Goal: Task Accomplishment & Management: Use online tool/utility

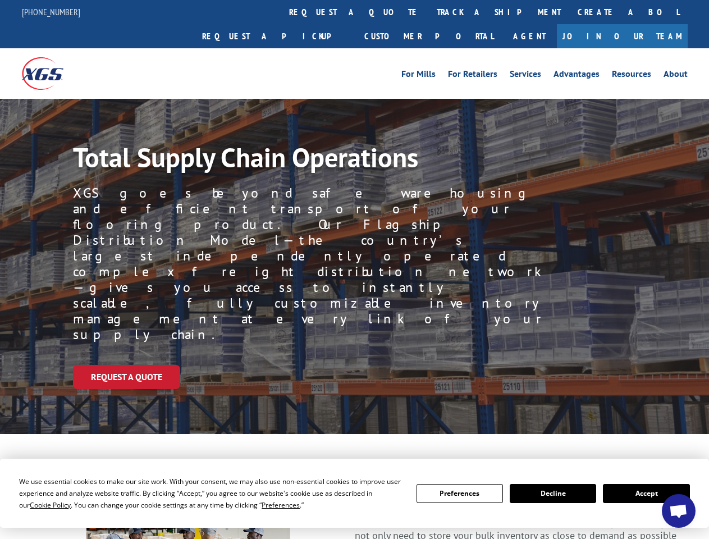
click at [354, 365] on div "Request a Quote" at bounding box center [391, 377] width 636 height 24
click at [39, 504] on span "Cookie Policy" at bounding box center [50, 505] width 41 height 10
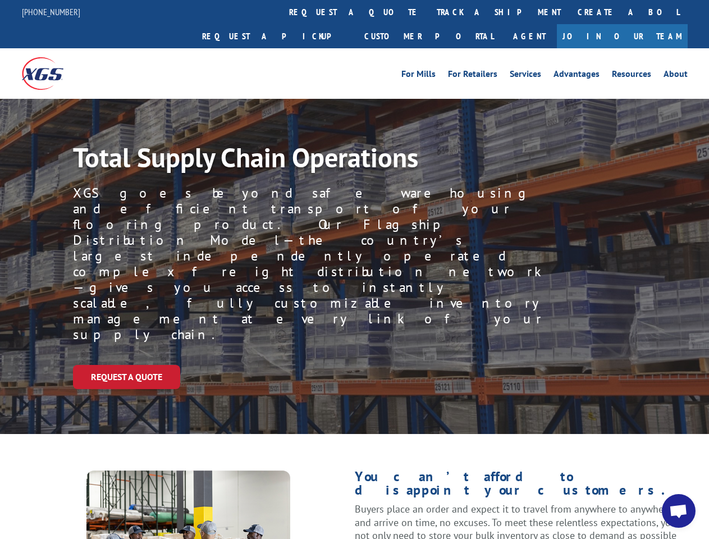
click at [354, 365] on div "Request a Quote" at bounding box center [391, 377] width 636 height 24
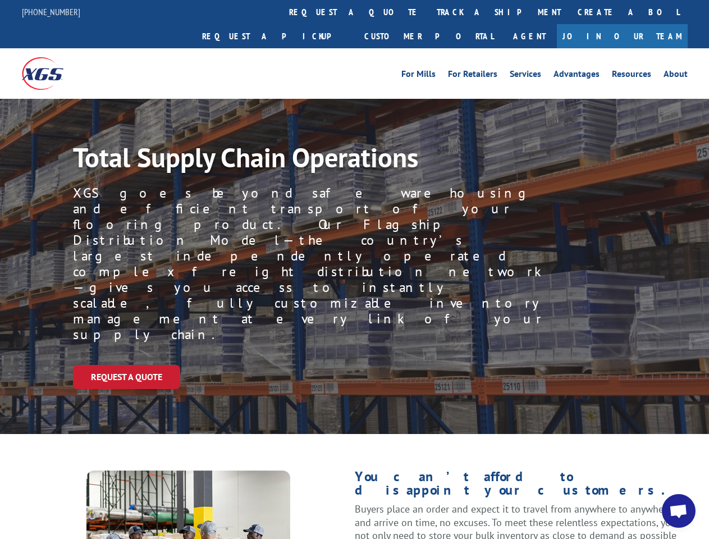
click at [428, 12] on link "track a shipment" at bounding box center [498, 12] width 141 height 24
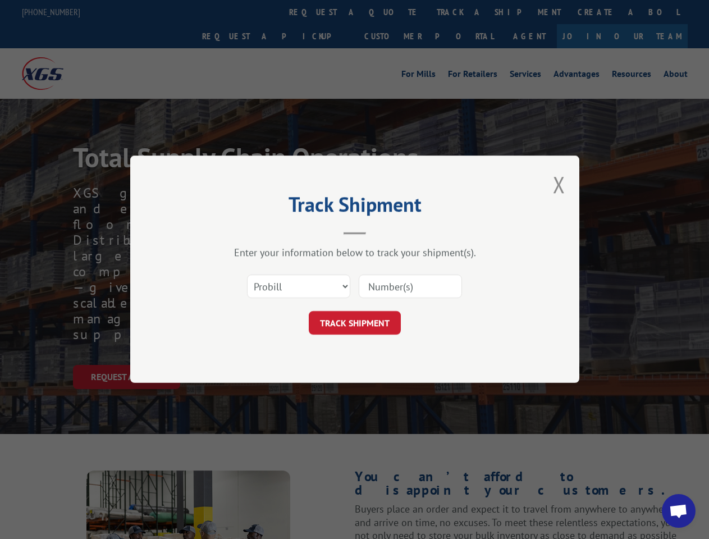
click at [392, 12] on div "Track Shipment Enter your information below to track your shipment(s). Select c…" at bounding box center [354, 269] width 709 height 539
click at [462, 12] on div "Track Shipment Enter your information below to track your shipment(s). Select c…" at bounding box center [354, 269] width 709 height 539
